Goal: Information Seeking & Learning: Learn about a topic

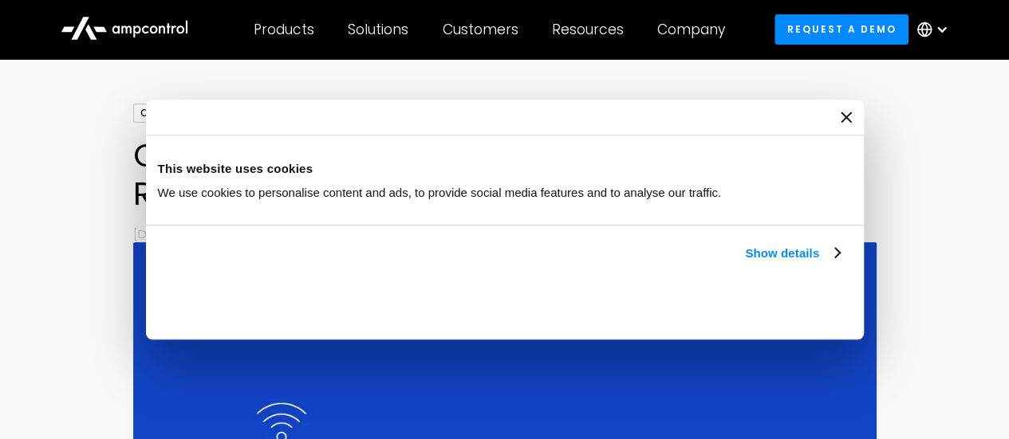
scroll to position [159, 0]
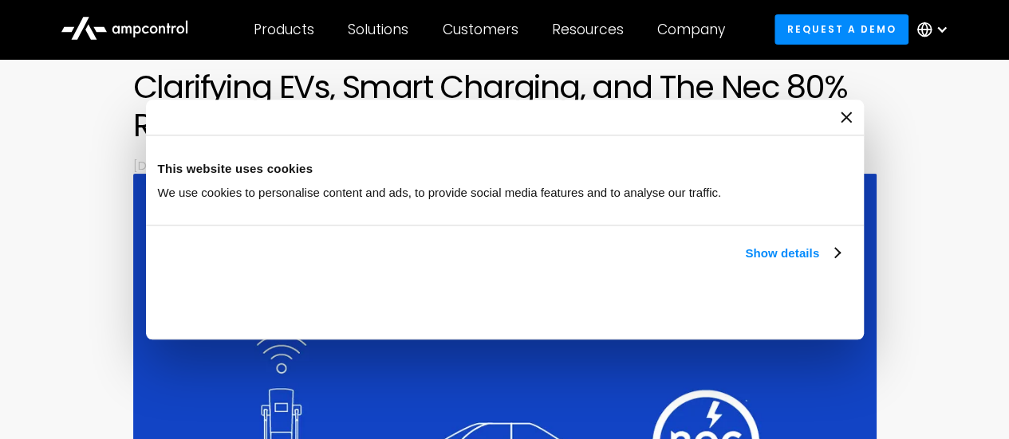
click at [0, 0] on icon "Close banner" at bounding box center [0, 0] width 0 height 0
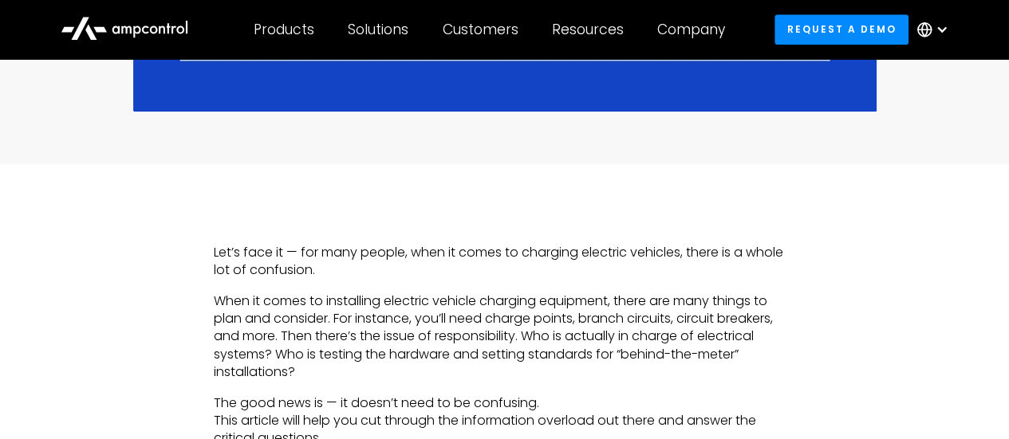
scroll to position [797, 0]
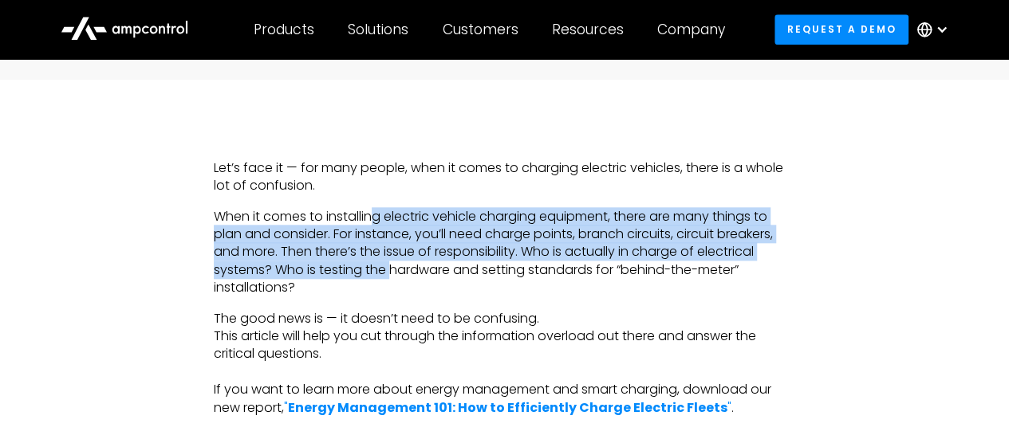
drag, startPoint x: 376, startPoint y: 211, endPoint x: 396, endPoint y: 293, distance: 83.7
click at [392, 287] on p "When it comes to installing electric vehicle charging equipment, there are many…" at bounding box center [504, 252] width 581 height 89
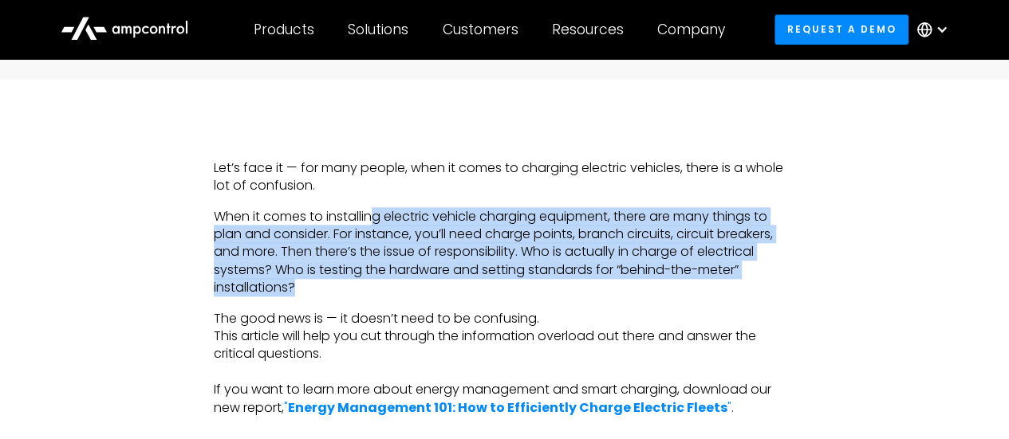
scroll to position [877, 0]
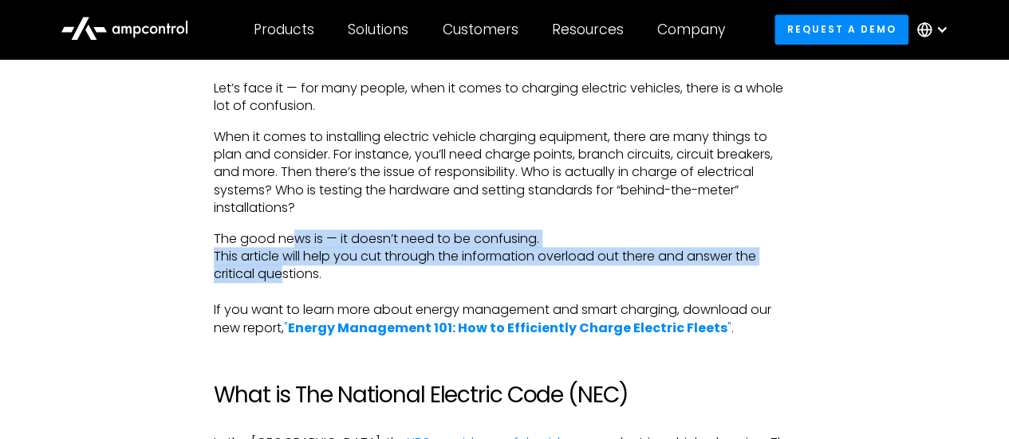
drag, startPoint x: 285, startPoint y: 282, endPoint x: 292, endPoint y: 232, distance: 50.6
click at [293, 234] on p "The good news is — it doesn’t need to be confusing. This article will help you …" at bounding box center [504, 283] width 581 height 107
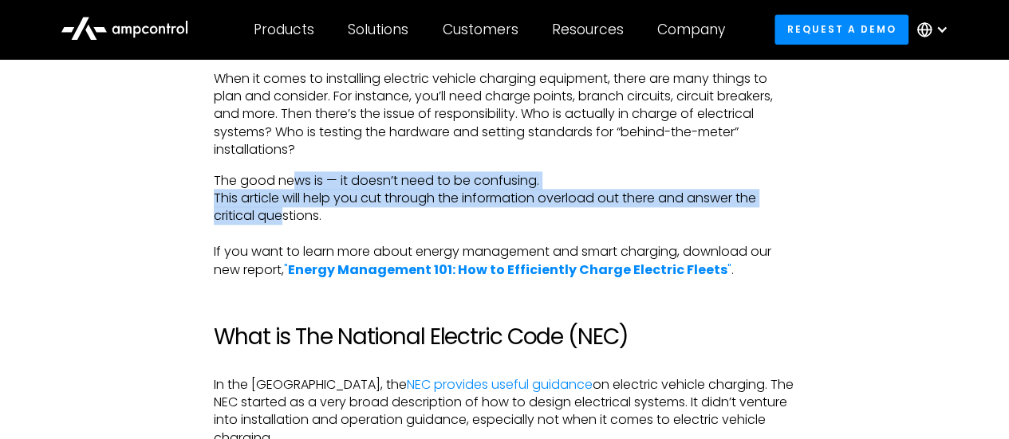
scroll to position [1037, 0]
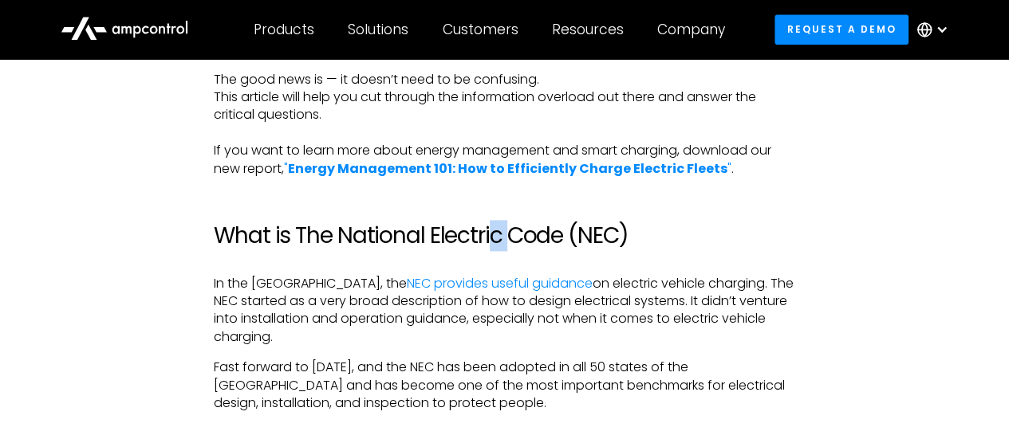
drag, startPoint x: 493, startPoint y: 226, endPoint x: 525, endPoint y: 256, distance: 44.0
click at [514, 246] on h2 "What is The National Electric Code (NEC)" at bounding box center [504, 235] width 581 height 27
click at [596, 287] on p "In the [GEOGRAPHIC_DATA], the NEC provides useful guidance on electric vehicle …" at bounding box center [504, 311] width 581 height 72
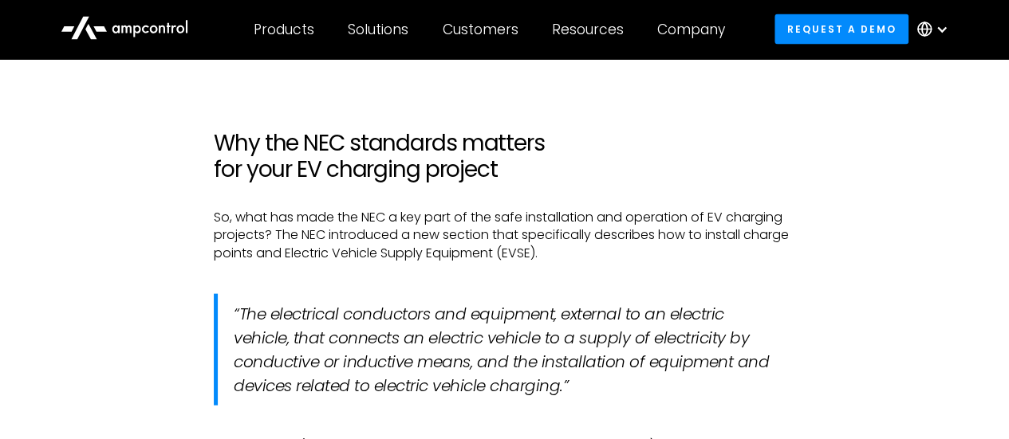
scroll to position [1595, 0]
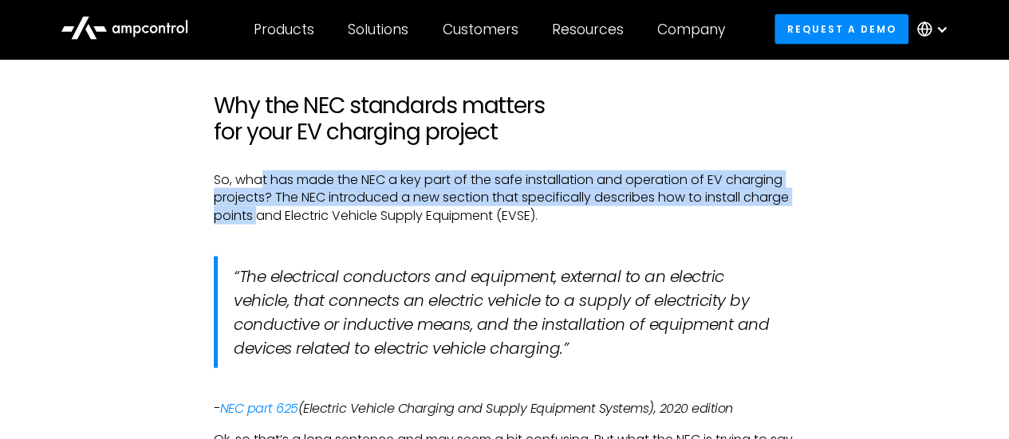
drag, startPoint x: 258, startPoint y: 179, endPoint x: 265, endPoint y: 227, distance: 48.4
click at [255, 224] on p "So, what has made the NEC a key part of the safe installation and operation of …" at bounding box center [504, 197] width 581 height 53
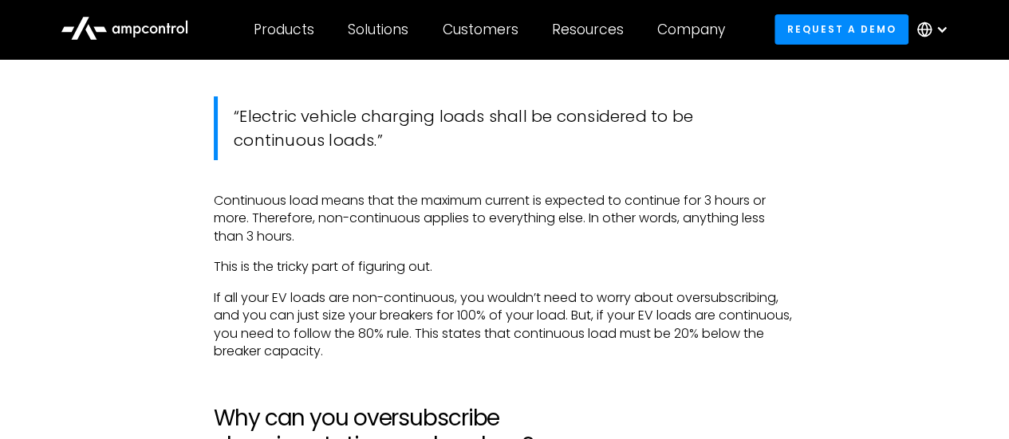
scroll to position [2950, 0]
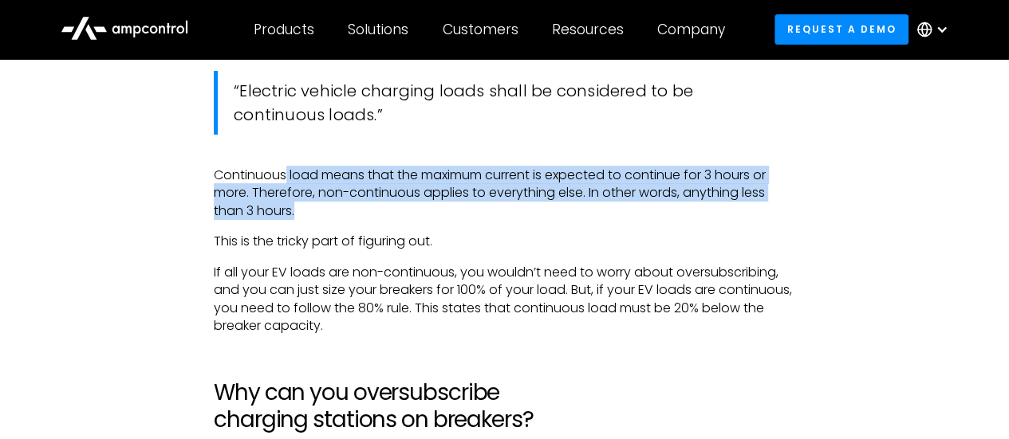
drag, startPoint x: 285, startPoint y: 198, endPoint x: 296, endPoint y: 233, distance: 36.6
click at [296, 220] on p "Continuous load means that the maximum current is expected to continue for 3 ho…" at bounding box center [504, 193] width 581 height 53
click at [321, 220] on p "Continuous load means that the maximum current is expected to continue for 3 ho…" at bounding box center [504, 193] width 581 height 53
drag, startPoint x: 376, startPoint y: 229, endPoint x: 400, endPoint y: 199, distance: 38.6
click at [400, 199] on p "Continuous load means that the maximum current is expected to continue for 3 ho…" at bounding box center [504, 193] width 581 height 53
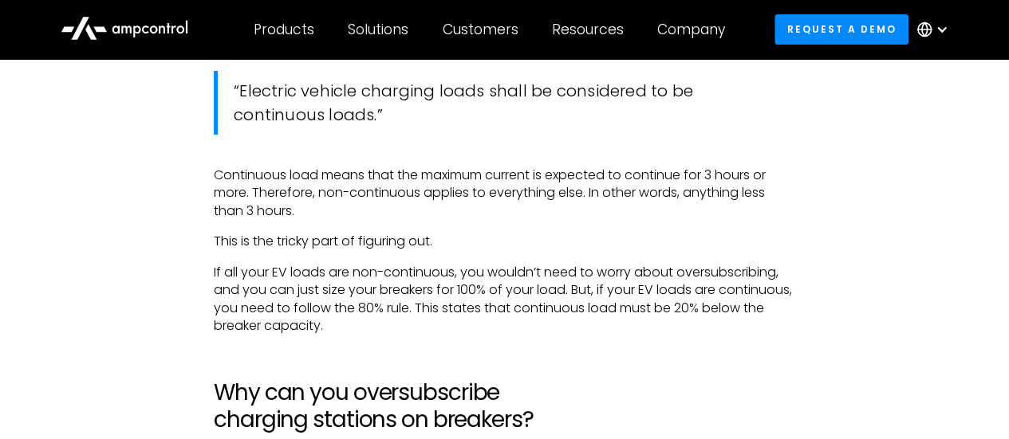
drag, startPoint x: 343, startPoint y: 196, endPoint x: 402, endPoint y: 186, distance: 59.9
click at [342, 196] on p "Continuous load means that the maximum current is expected to continue for 3 ho…" at bounding box center [504, 193] width 581 height 53
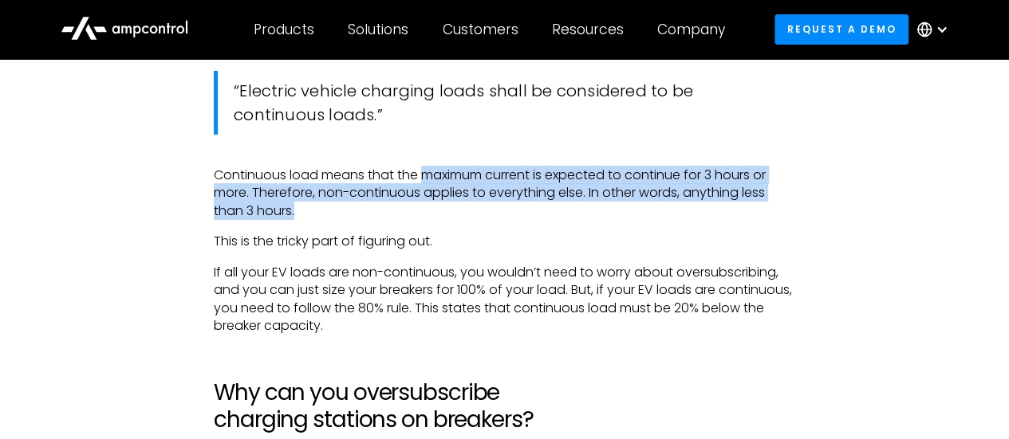
drag, startPoint x: 424, startPoint y: 187, endPoint x: 443, endPoint y: 227, distance: 44.9
click at [443, 220] on p "Continuous load means that the maximum current is expected to continue for 3 ho…" at bounding box center [504, 193] width 581 height 53
click at [462, 220] on p "Continuous load means that the maximum current is expected to continue for 3 ho…" at bounding box center [504, 193] width 581 height 53
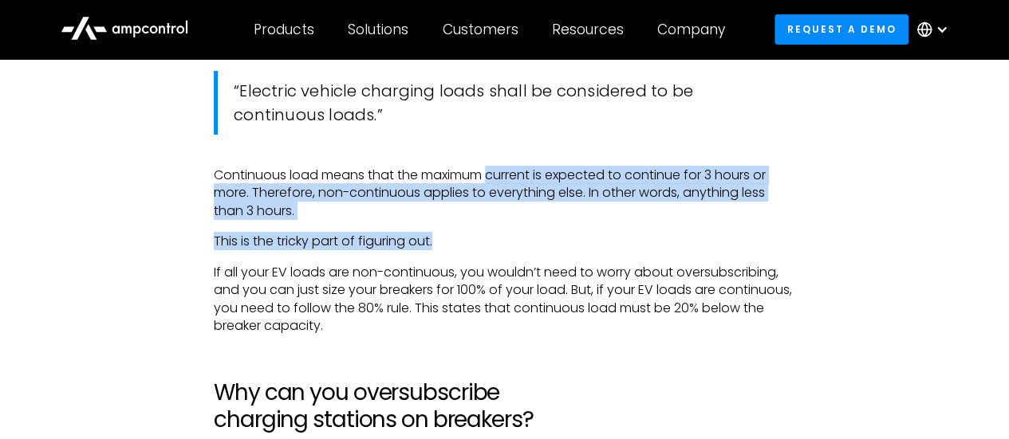
drag, startPoint x: 499, startPoint y: 261, endPoint x: 493, endPoint y: 200, distance: 60.9
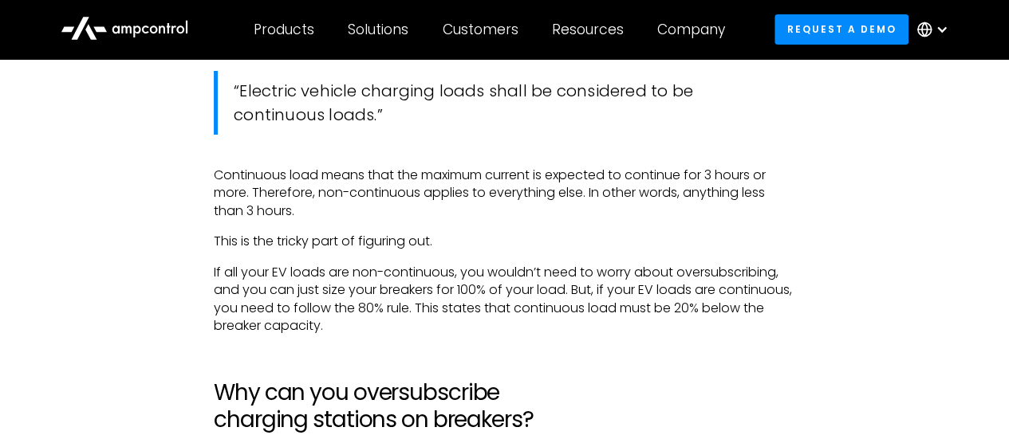
click at [451, 189] on p "Continuous load means that the maximum current is expected to continue for 3 ho…" at bounding box center [504, 193] width 581 height 53
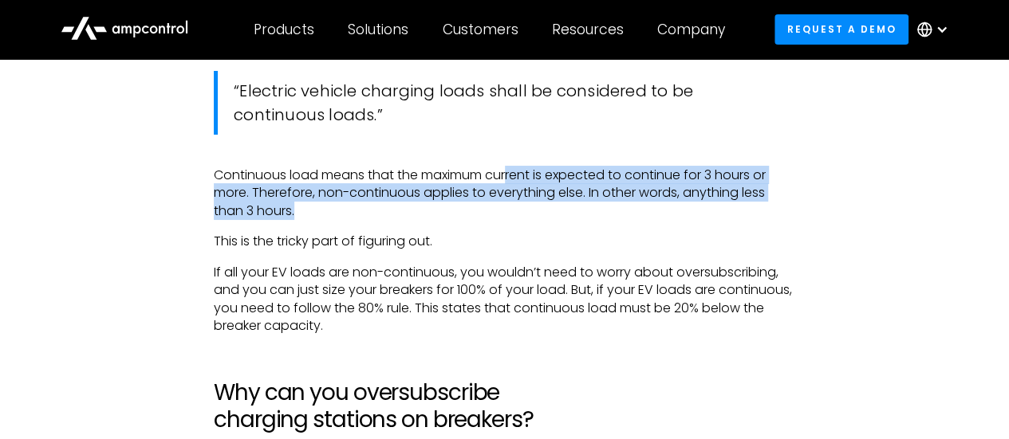
drag, startPoint x: 511, startPoint y: 191, endPoint x: 530, endPoint y: 242, distance: 54.5
click at [535, 250] on p "This is the tricky part of figuring out." at bounding box center [504, 242] width 581 height 18
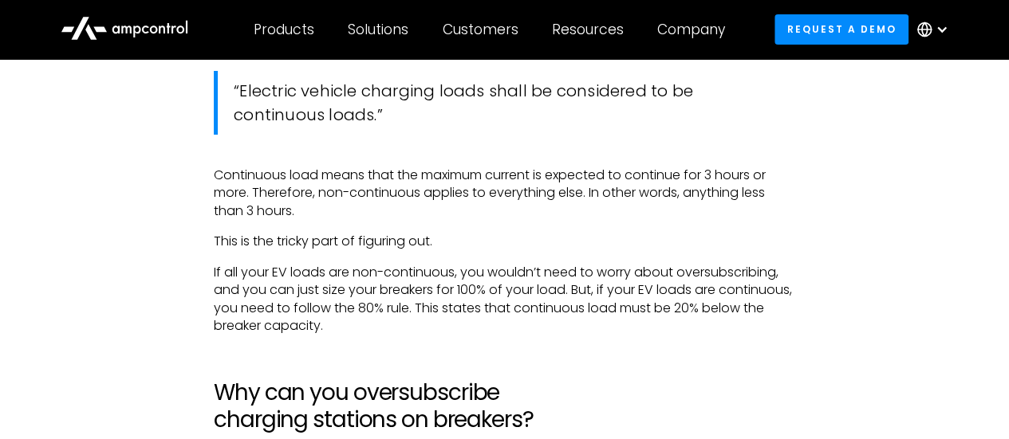
click at [348, 215] on p "Continuous load means that the maximum current is expected to continue for 3 ho…" at bounding box center [504, 193] width 581 height 53
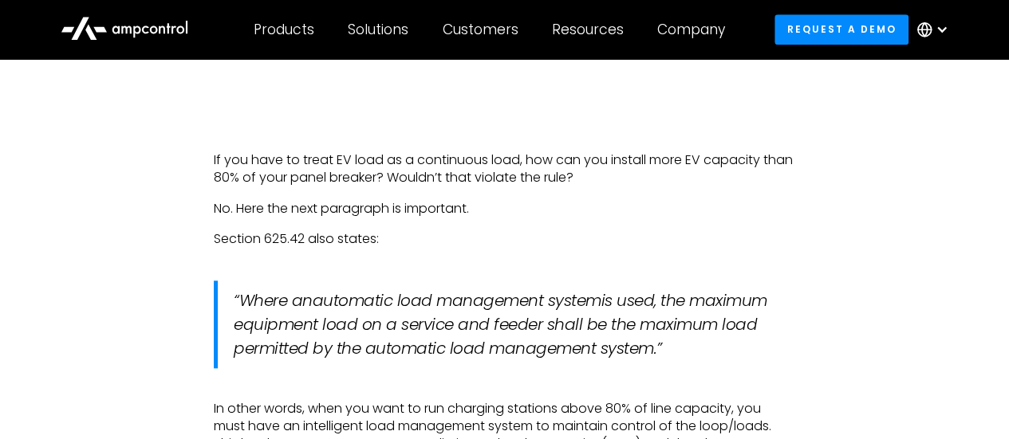
scroll to position [3828, 0]
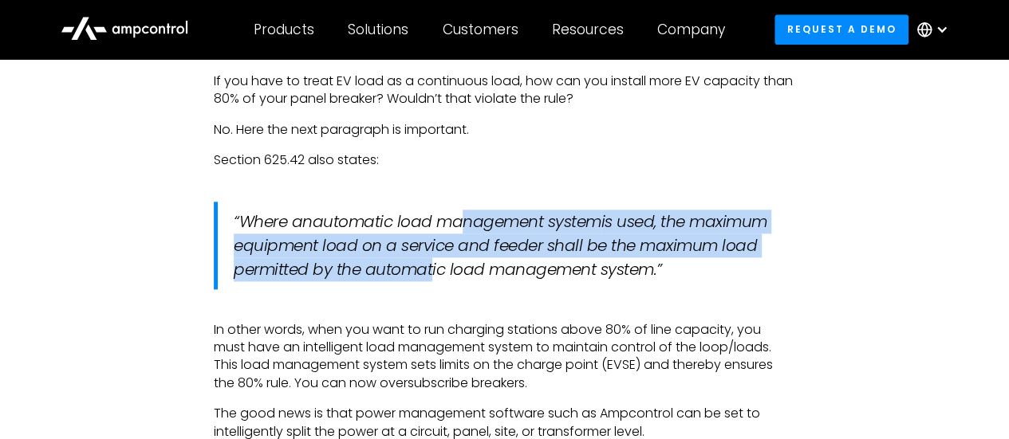
drag, startPoint x: 467, startPoint y: 237, endPoint x: 427, endPoint y: 281, distance: 59.3
click at [427, 281] on blockquote "“Where an automatic load management system is used, the maximum equipment load …" at bounding box center [504, 246] width 581 height 88
click at [506, 270] on em "is used, the maximum equipment load on a service and feeder shall be the maximu…" at bounding box center [500, 246] width 533 height 70
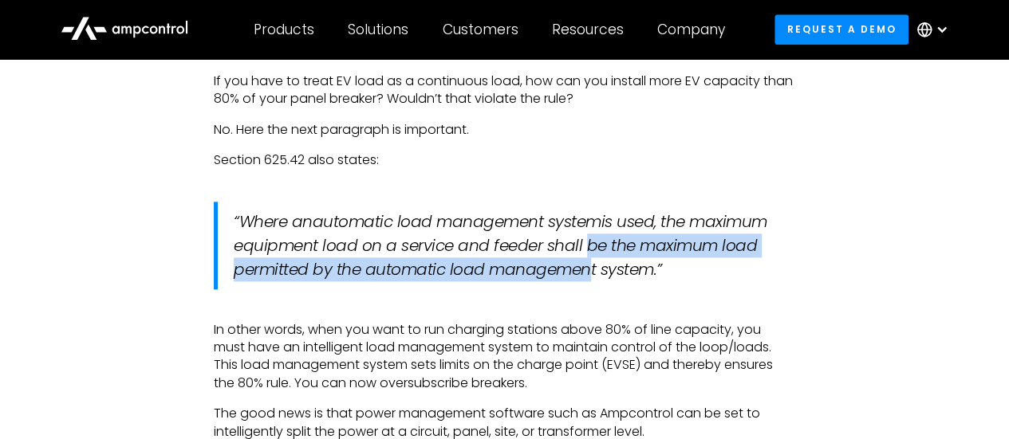
drag, startPoint x: 581, startPoint y: 275, endPoint x: 577, endPoint y: 253, distance: 22.6
click at [577, 253] on em "is used, the maximum equipment load on a service and feeder shall be the maximu…" at bounding box center [500, 246] width 533 height 70
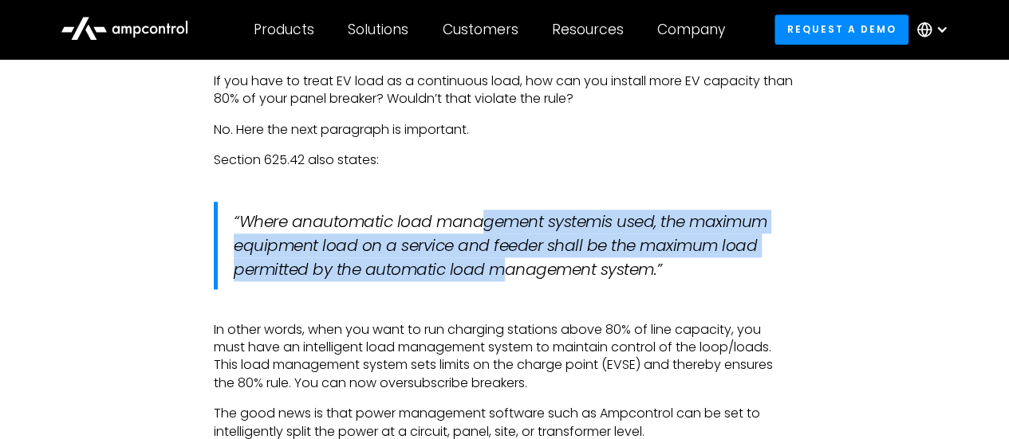
drag, startPoint x: 485, startPoint y: 229, endPoint x: 490, endPoint y: 289, distance: 60.1
click at [490, 289] on blockquote "“Where an automatic load management system is used, the maximum equipment load …" at bounding box center [504, 246] width 581 height 88
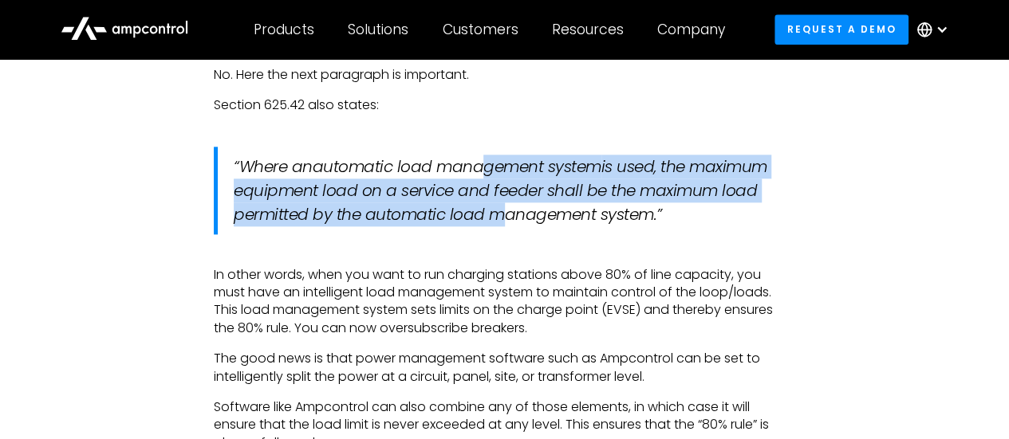
scroll to position [3907, 0]
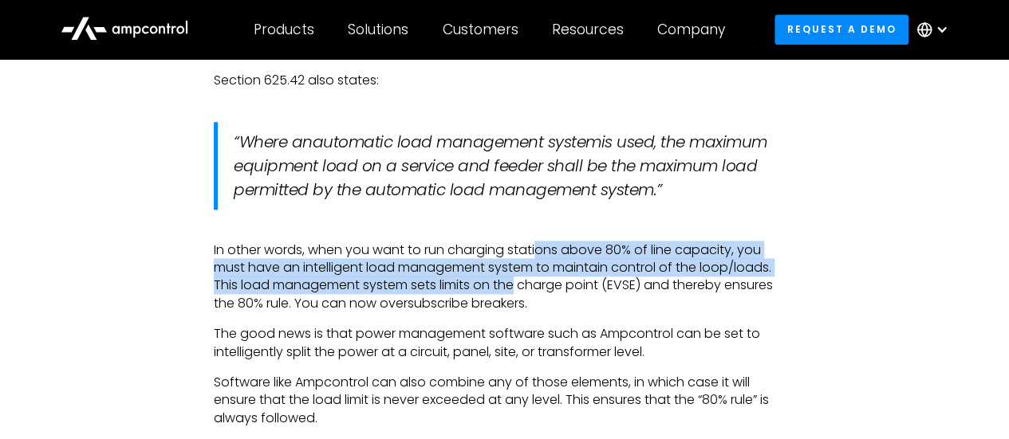
drag, startPoint x: 540, startPoint y: 266, endPoint x: 523, endPoint y: 302, distance: 39.6
click at [518, 299] on p "In other words, when you want to run charging stations above 80% of line capaci…" at bounding box center [504, 278] width 581 height 72
drag, startPoint x: 583, startPoint y: 309, endPoint x: 510, endPoint y: 269, distance: 82.8
click at [526, 267] on p "In other words, when you want to run charging stations above 80% of line capaci…" at bounding box center [504, 278] width 581 height 72
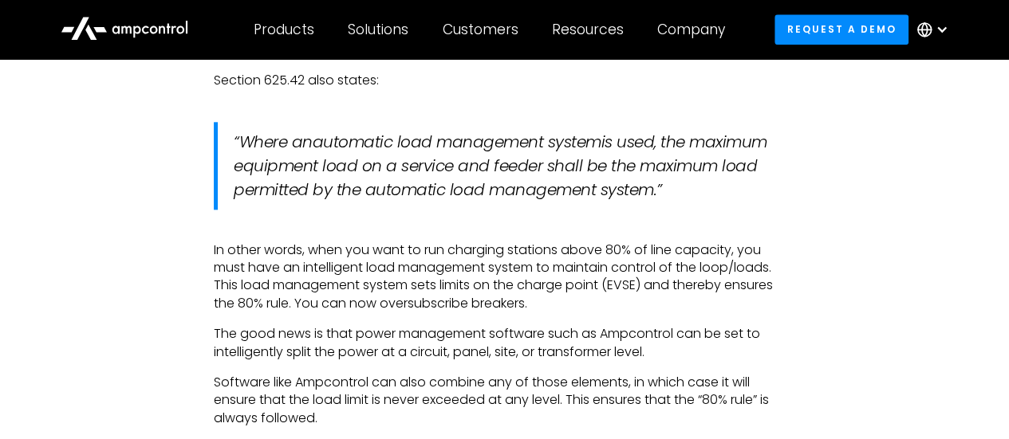
drag, startPoint x: 415, startPoint y: 262, endPoint x: 390, endPoint y: 270, distance: 25.7
click at [411, 264] on p "In other words, when you want to run charging stations above 80% of line capaci…" at bounding box center [504, 278] width 581 height 72
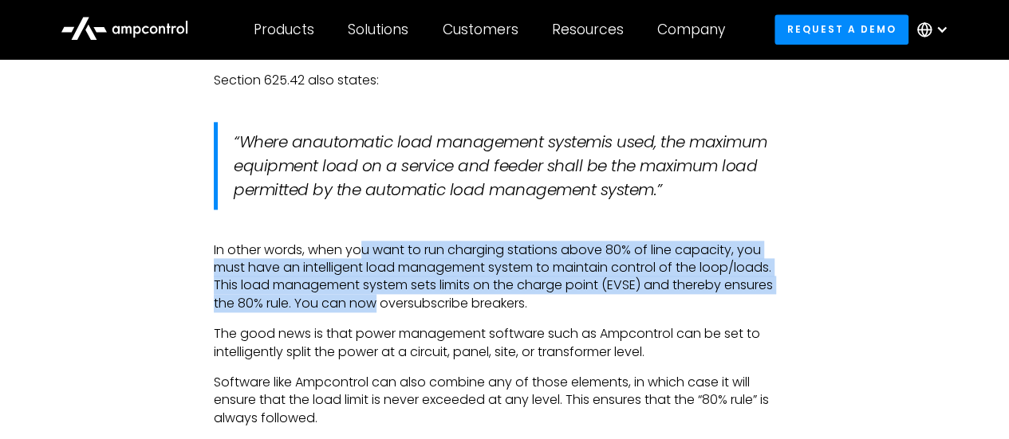
drag, startPoint x: 360, startPoint y: 275, endPoint x: 377, endPoint y: 315, distance: 43.2
click at [377, 313] on p "In other words, when you want to run charging stations above 80% of line capaci…" at bounding box center [504, 278] width 581 height 72
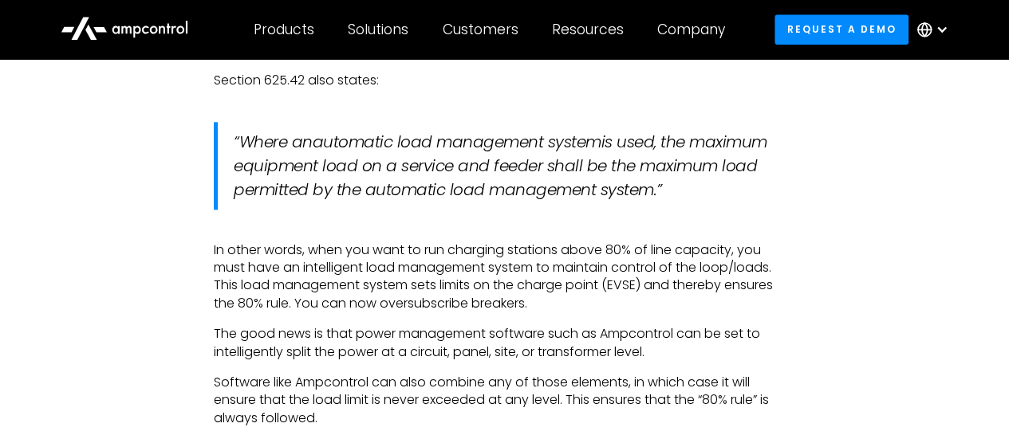
click at [467, 313] on p "In other words, when you want to run charging stations above 80% of line capaci…" at bounding box center [504, 278] width 581 height 72
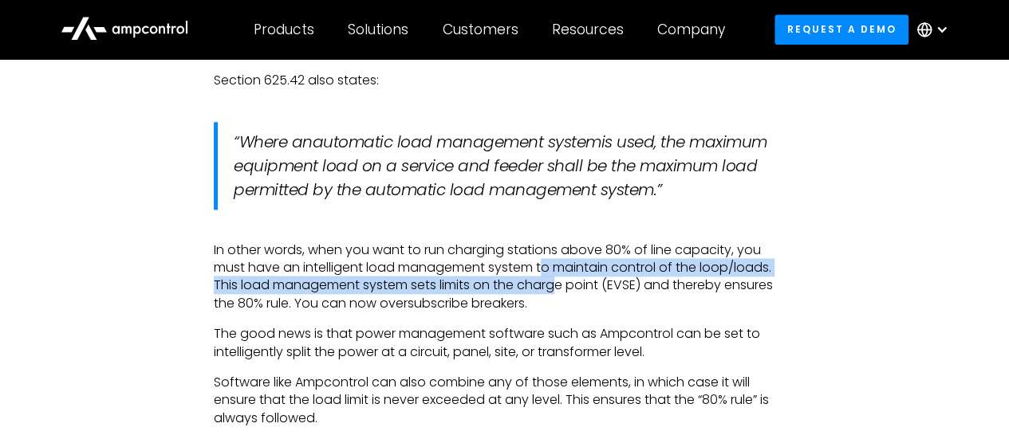
drag, startPoint x: 558, startPoint y: 307, endPoint x: 550, endPoint y: 281, distance: 26.7
click at [550, 281] on p "In other words, when you want to run charging stations above 80% of line capaci…" at bounding box center [504, 278] width 581 height 72
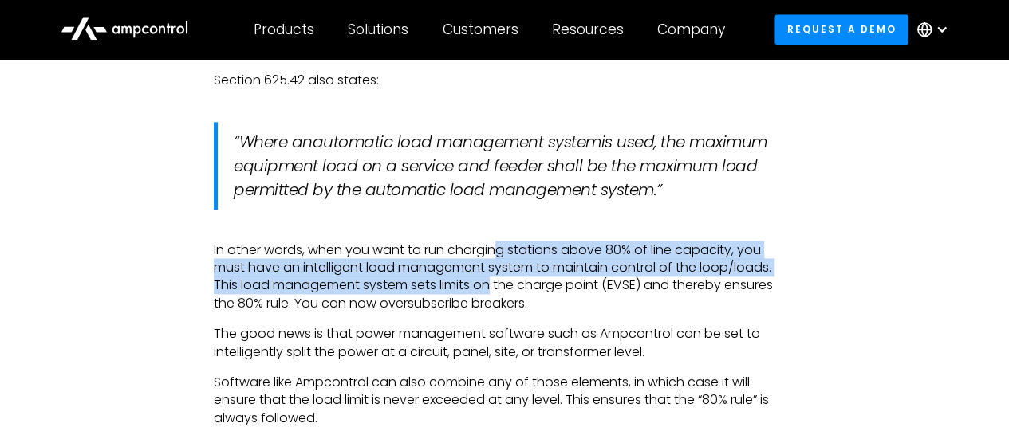
drag, startPoint x: 497, startPoint y: 270, endPoint x: 494, endPoint y: 302, distance: 32.0
click at [494, 301] on p "In other words, when you want to run charging stations above 80% of line capaci…" at bounding box center [504, 278] width 581 height 72
drag, startPoint x: 537, startPoint y: 303, endPoint x: 542, endPoint y: 274, distance: 29.9
click at [542, 274] on p "In other words, when you want to run charging stations above 80% of line capaci…" at bounding box center [504, 278] width 581 height 72
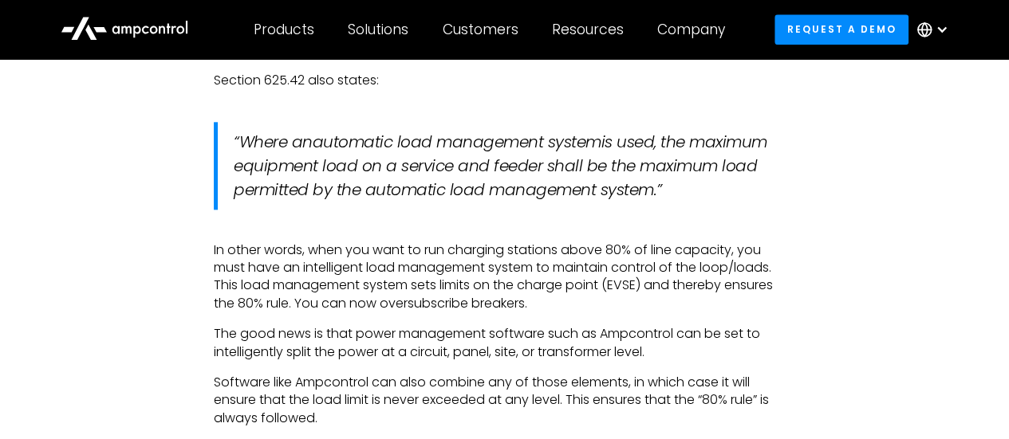
drag, startPoint x: 517, startPoint y: 265, endPoint x: 470, endPoint y: 274, distance: 47.2
click at [516, 265] on p "In other words, when you want to run charging stations above 80% of line capaci…" at bounding box center [504, 278] width 581 height 72
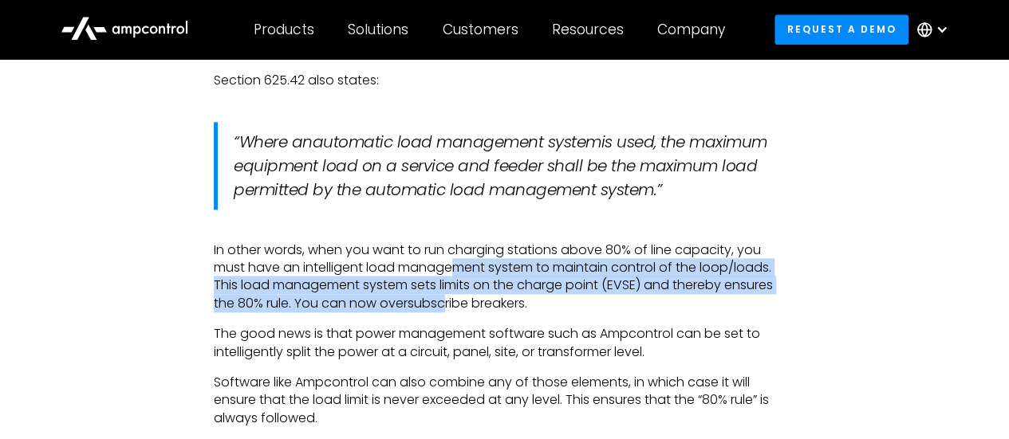
drag, startPoint x: 456, startPoint y: 277, endPoint x: 443, endPoint y: 321, distance: 45.7
click at [443, 313] on p "In other words, when you want to run charging stations above 80% of line capaci…" at bounding box center [504, 278] width 581 height 72
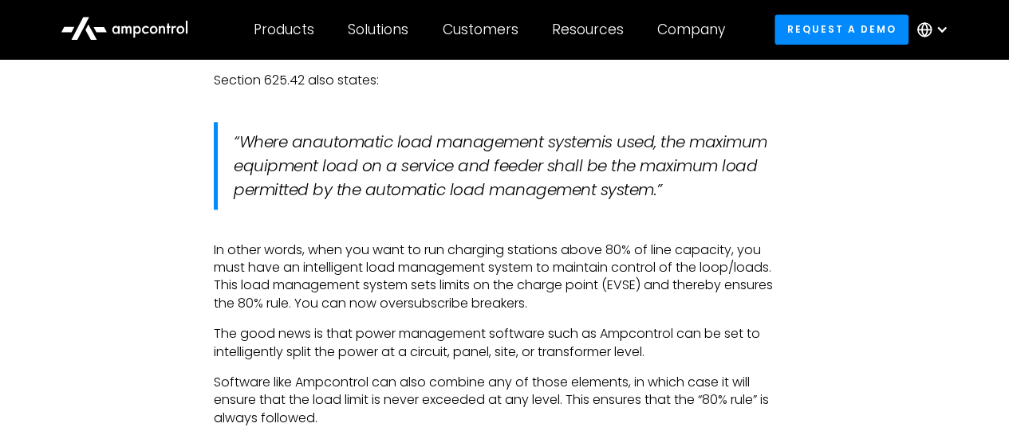
click at [513, 313] on p "In other words, when you want to run charging stations above 80% of line capaci…" at bounding box center [504, 278] width 581 height 72
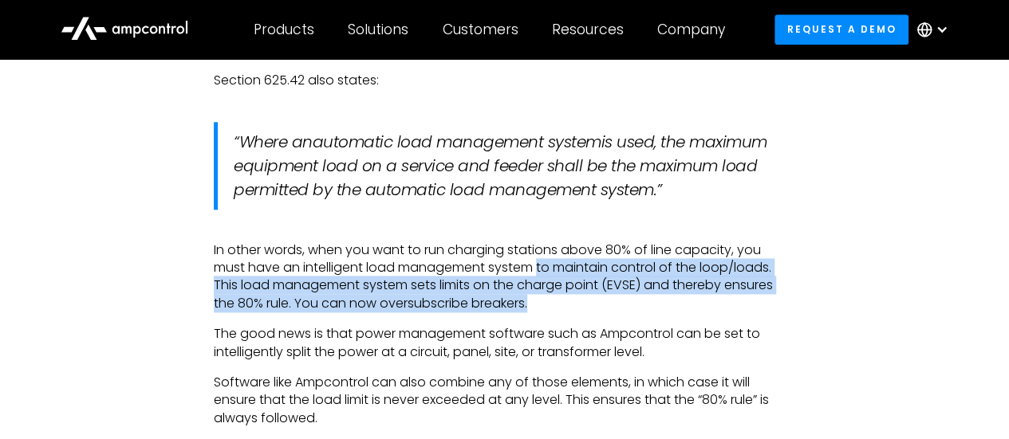
drag, startPoint x: 558, startPoint y: 320, endPoint x: 541, endPoint y: 291, distance: 33.6
click at [541, 291] on p "In other words, when you want to run charging stations above 80% of line capaci…" at bounding box center [504, 278] width 581 height 72
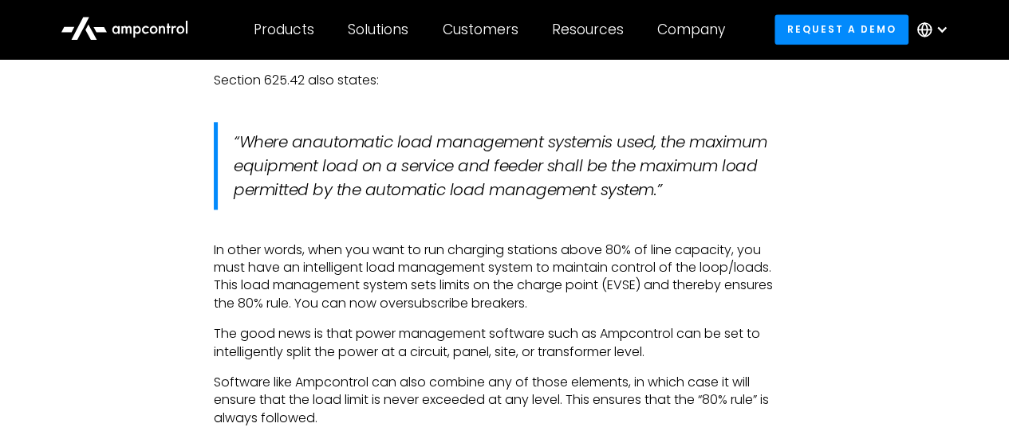
click at [452, 289] on p "In other words, when you want to run charging stations above 80% of line capaci…" at bounding box center [504, 278] width 581 height 72
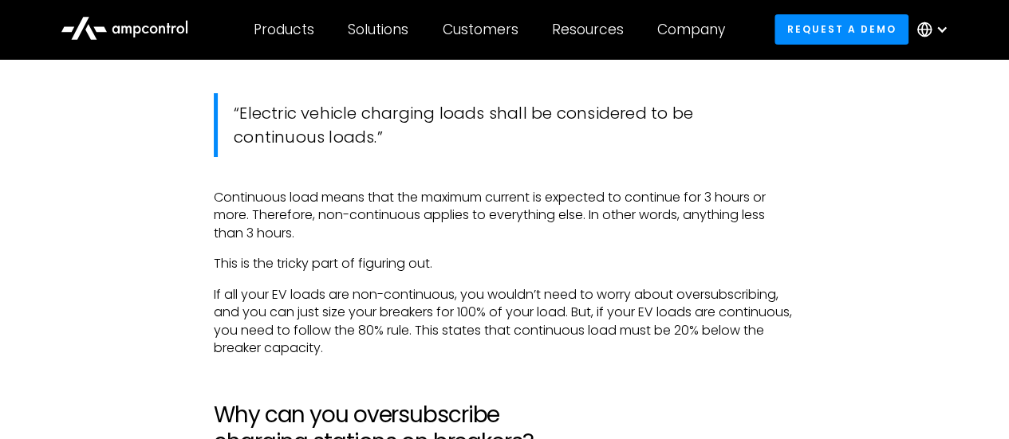
scroll to position [2871, 0]
